Goal: Book appointment/travel/reservation

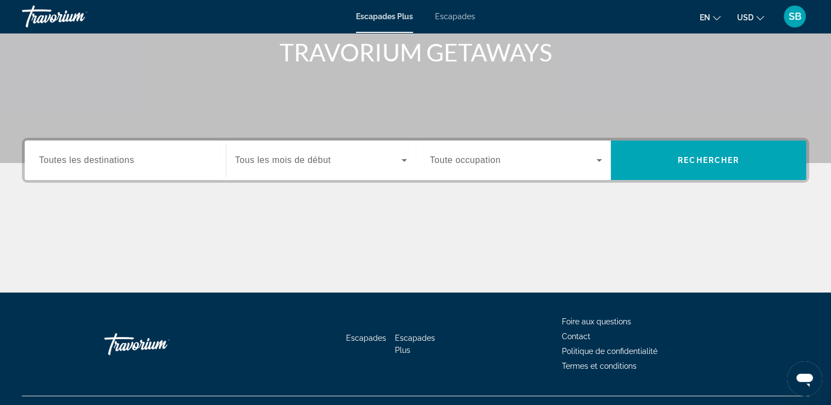
scroll to position [188, 0]
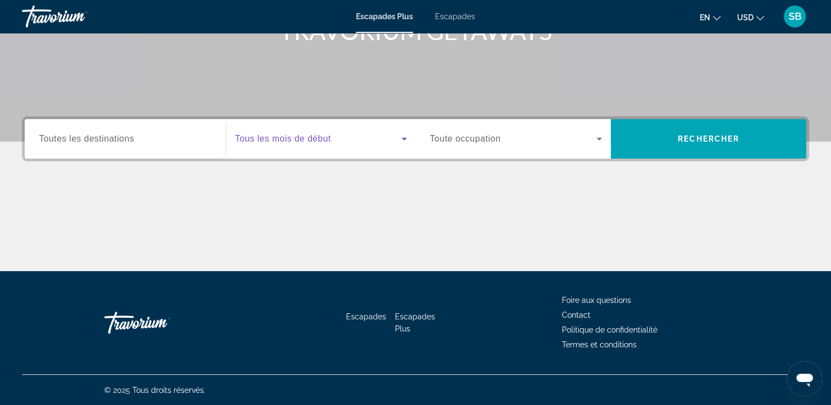
click at [402, 139] on icon "Widget de recherche" at bounding box center [403, 138] width 13 height 13
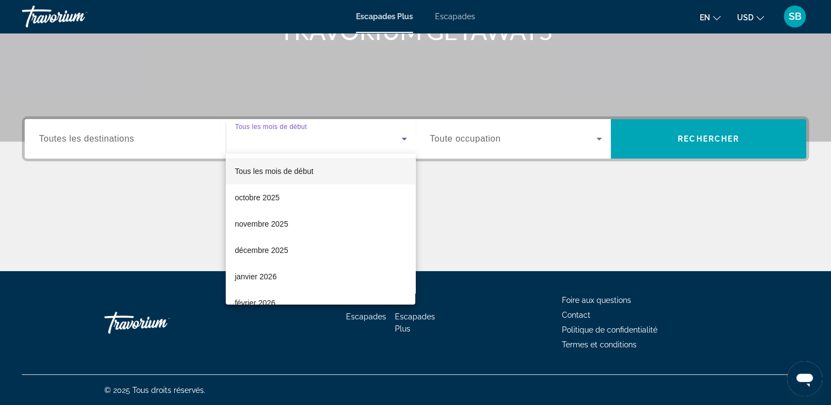
click at [114, 139] on div at bounding box center [415, 202] width 831 height 405
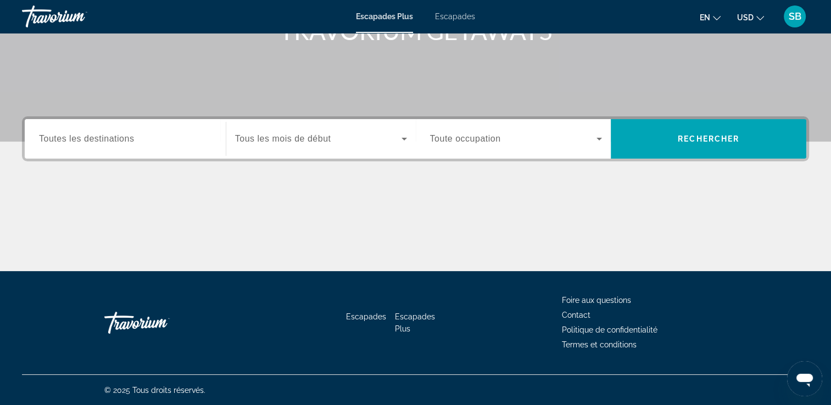
click at [114, 139] on span "Toutes les destinations" at bounding box center [86, 138] width 95 height 9
click at [114, 139] on input "Destination Toutes les destinations" at bounding box center [125, 139] width 172 height 13
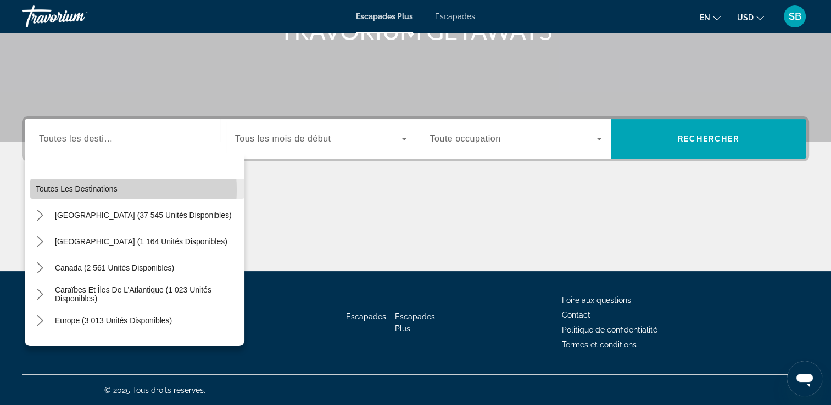
click at [102, 189] on span "Toutes les destinations" at bounding box center [77, 188] width 82 height 9
type input "**********"
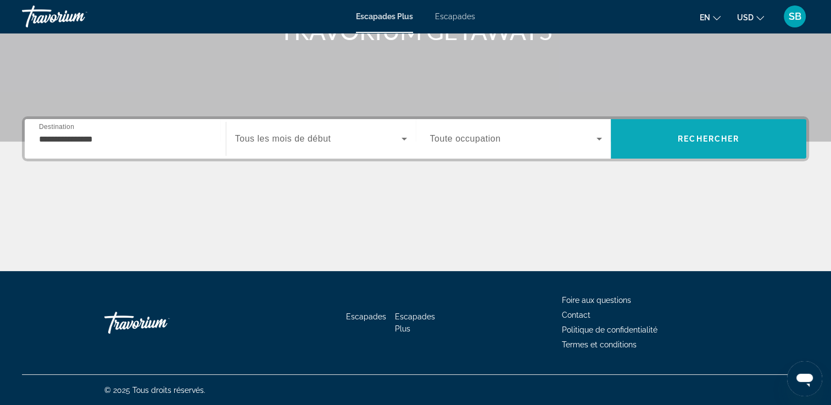
click at [682, 147] on span "Rechercher" at bounding box center [707, 139] width 195 height 26
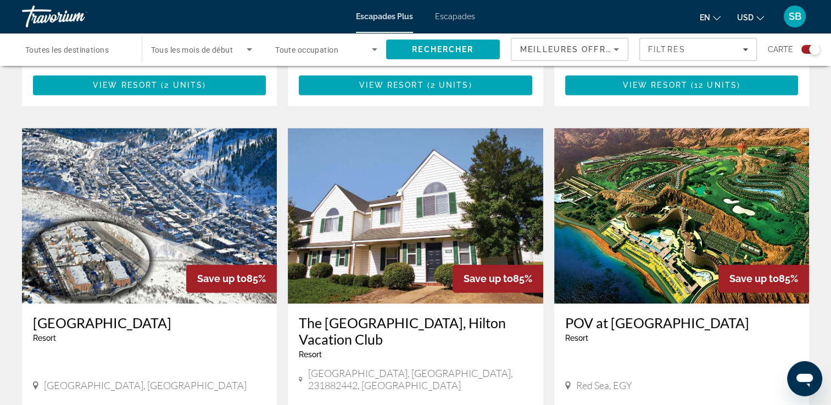
scroll to position [1744, 0]
